Goal: Navigation & Orientation: Find specific page/section

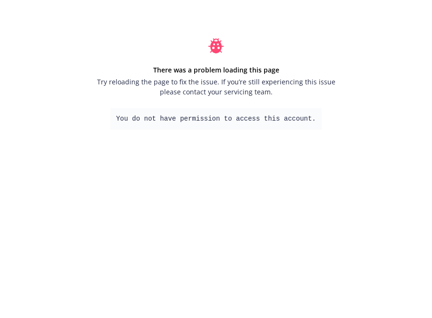
click at [204, 151] on div "There was a problem loading this page Try reloading the page to fix the issue. …" at bounding box center [216, 84] width 262 height 168
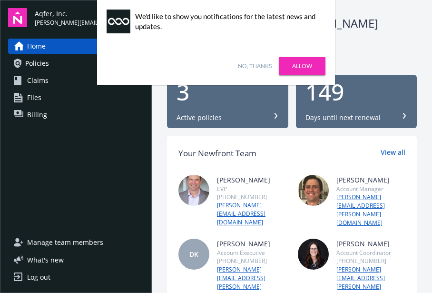
click at [301, 64] on link "Allow" at bounding box center [302, 66] width 47 height 18
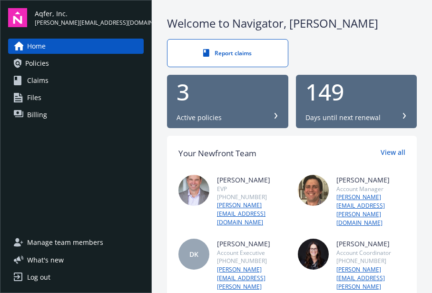
click at [39, 66] on span "Policies" at bounding box center [37, 63] width 24 height 15
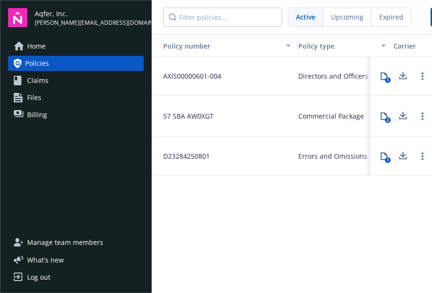
click at [28, 109] on span "Billing" at bounding box center [37, 114] width 20 height 15
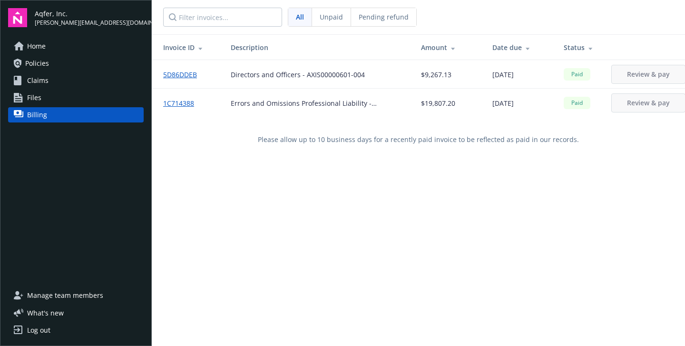
click at [302, 20] on span "All" at bounding box center [300, 17] width 8 height 10
click at [297, 15] on span "All" at bounding box center [300, 17] width 8 height 10
click at [328, 15] on span "Unpaid" at bounding box center [331, 17] width 23 height 10
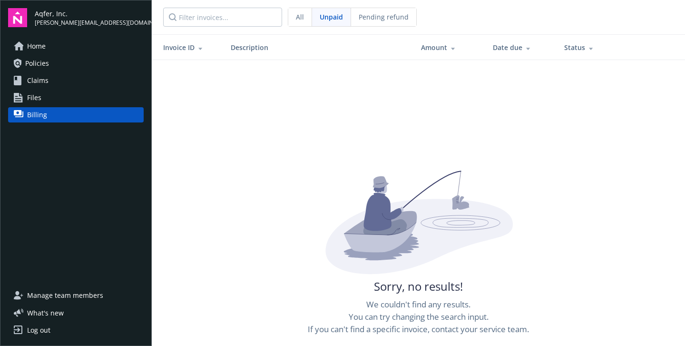
click at [382, 18] on span "Pending refund" at bounding box center [384, 17] width 50 height 10
click at [304, 16] on div "All" at bounding box center [300, 17] width 24 height 18
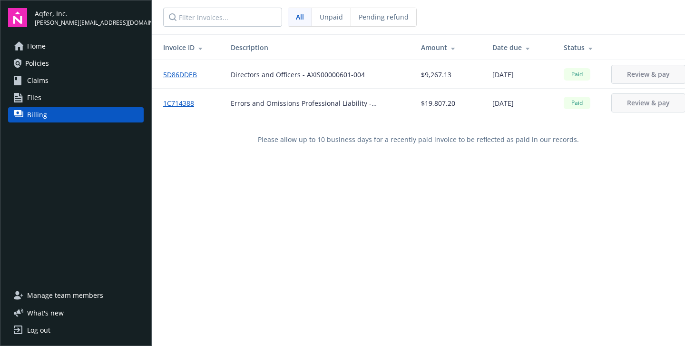
click at [39, 65] on span "Policies" at bounding box center [37, 63] width 24 height 15
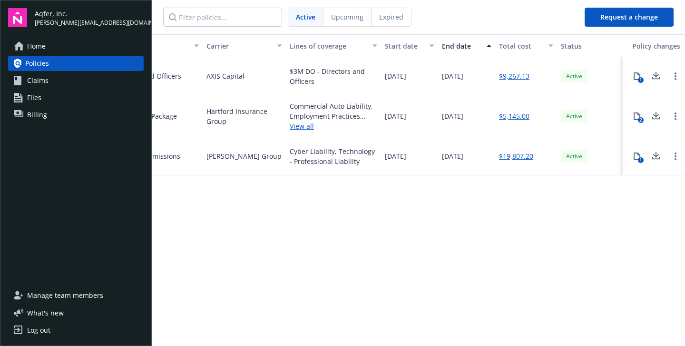
scroll to position [0, 199]
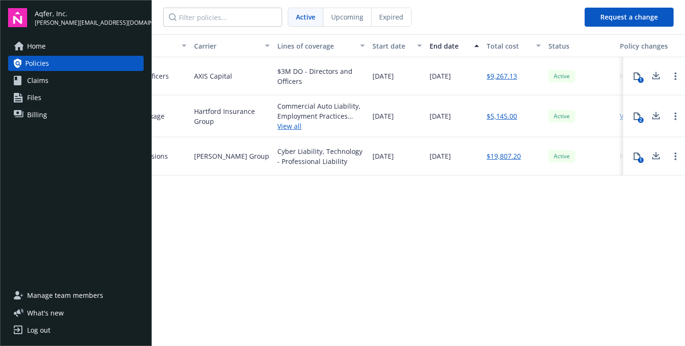
click at [40, 45] on span "Home" at bounding box center [36, 46] width 19 height 15
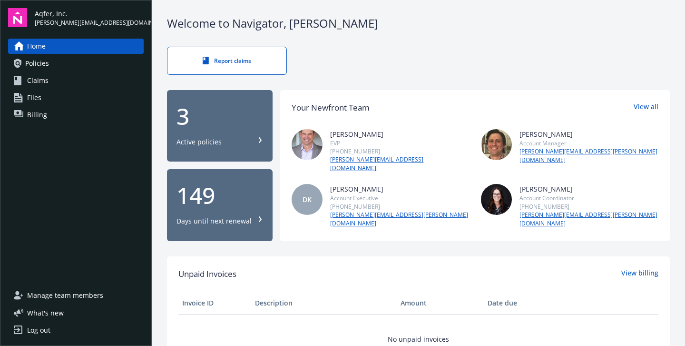
click at [34, 81] on span "Claims" at bounding box center [37, 80] width 21 height 15
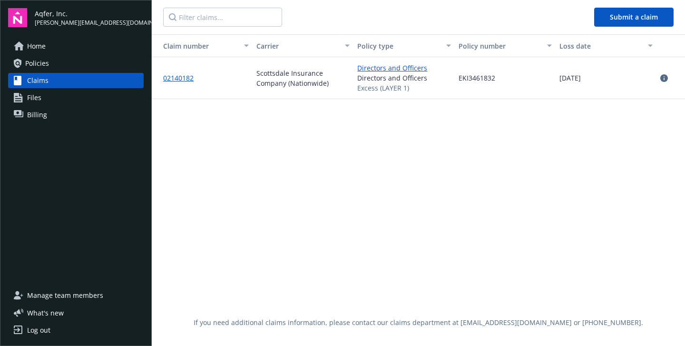
click at [31, 45] on span "Home" at bounding box center [36, 46] width 19 height 15
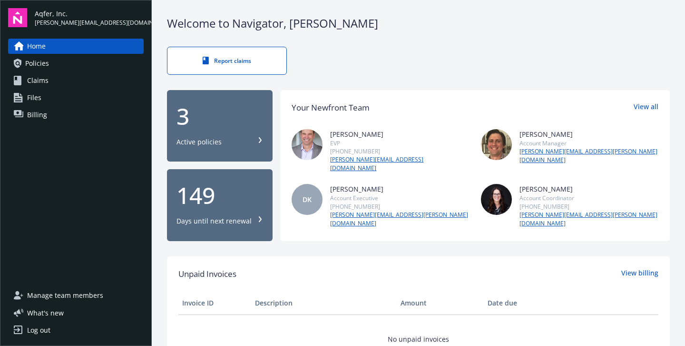
drag, startPoint x: 31, startPoint y: 45, endPoint x: 264, endPoint y: 254, distance: 312.8
click at [264, 254] on div "Aqfer, Inc. tammy@aqfer.com Home Policies Claims Files Billing Manage team memb…" at bounding box center [342, 173] width 685 height 346
click at [30, 62] on span "Policies" at bounding box center [37, 63] width 24 height 15
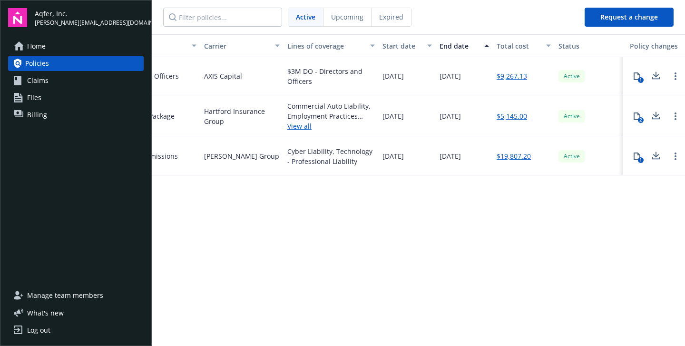
scroll to position [0, 252]
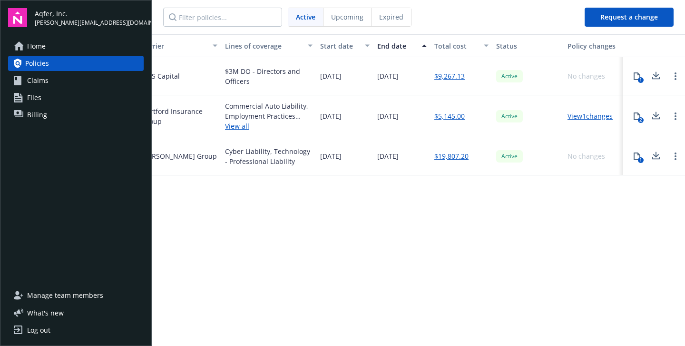
click at [432, 116] on link "View 1 changes" at bounding box center [590, 115] width 45 height 9
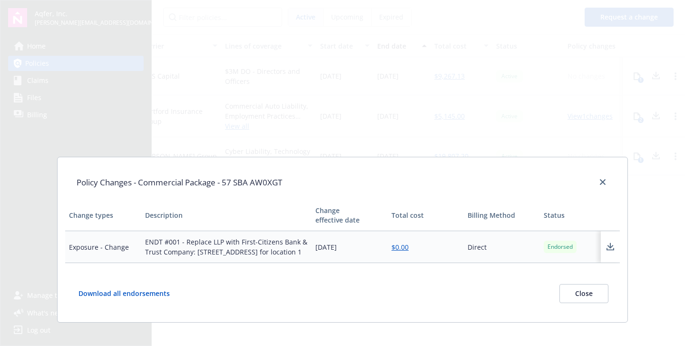
scroll to position [63, 0]
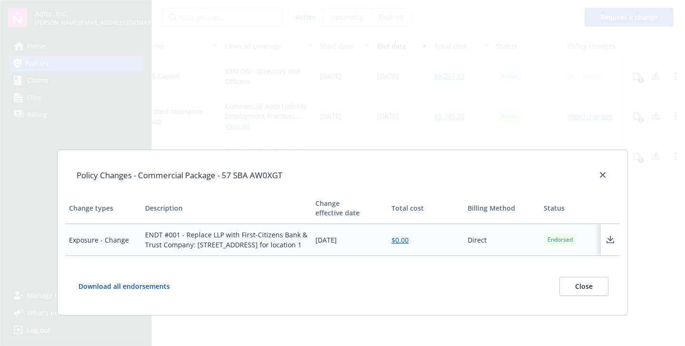
click at [432, 285] on button "Close" at bounding box center [584, 286] width 49 height 19
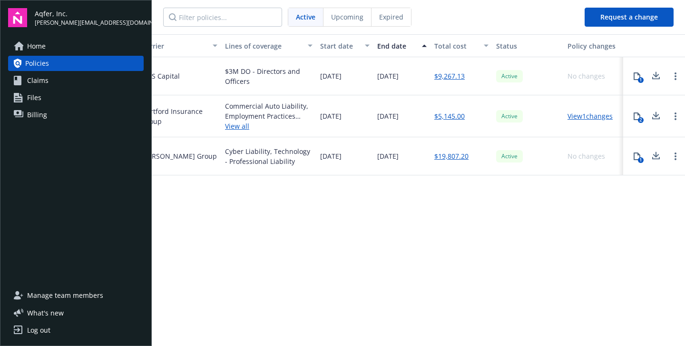
click at [32, 99] on span "Files" at bounding box center [34, 97] width 14 height 15
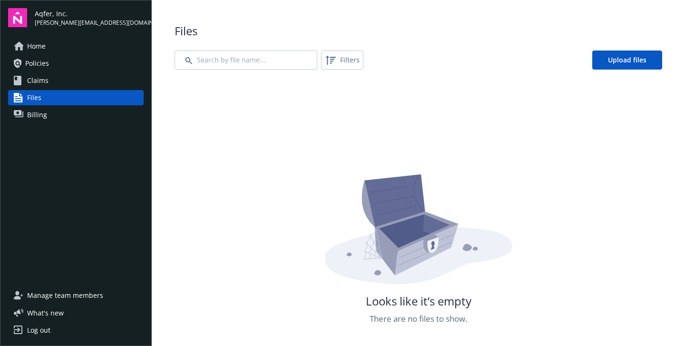
click at [39, 80] on span "Claims" at bounding box center [37, 80] width 21 height 15
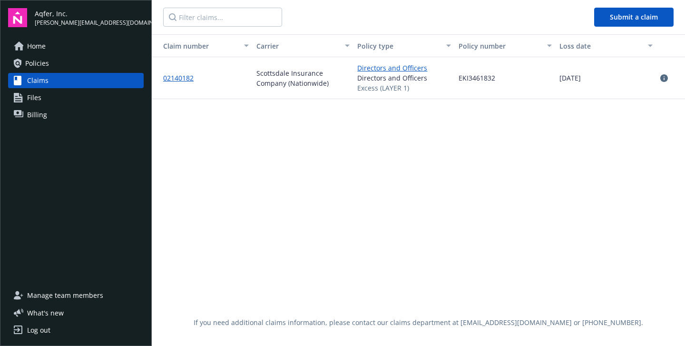
click at [33, 61] on span "Policies" at bounding box center [37, 63] width 24 height 15
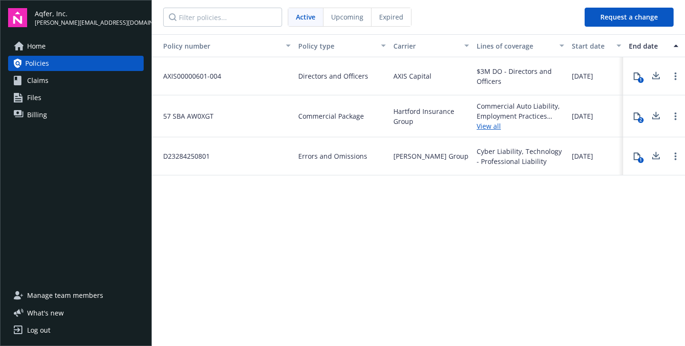
click at [35, 47] on span "Home" at bounding box center [36, 46] width 19 height 15
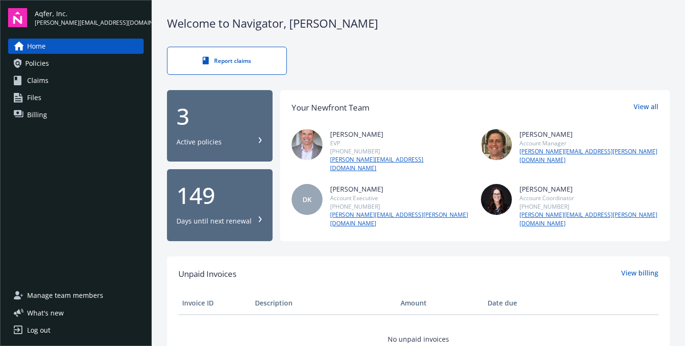
click at [407, 61] on div "Report claims" at bounding box center [418, 61] width 503 height 28
